Goal: Feedback & Contribution: Submit feedback/report problem

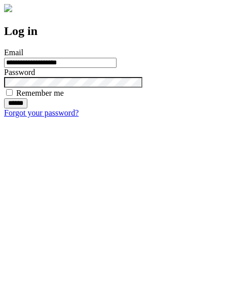
type input "**********"
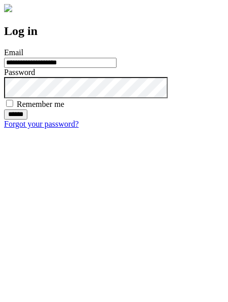
click at [27, 119] on input "******" at bounding box center [15, 114] width 23 height 10
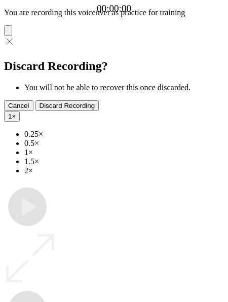
type input "**********"
